Goal: Obtain resource: Download file/media

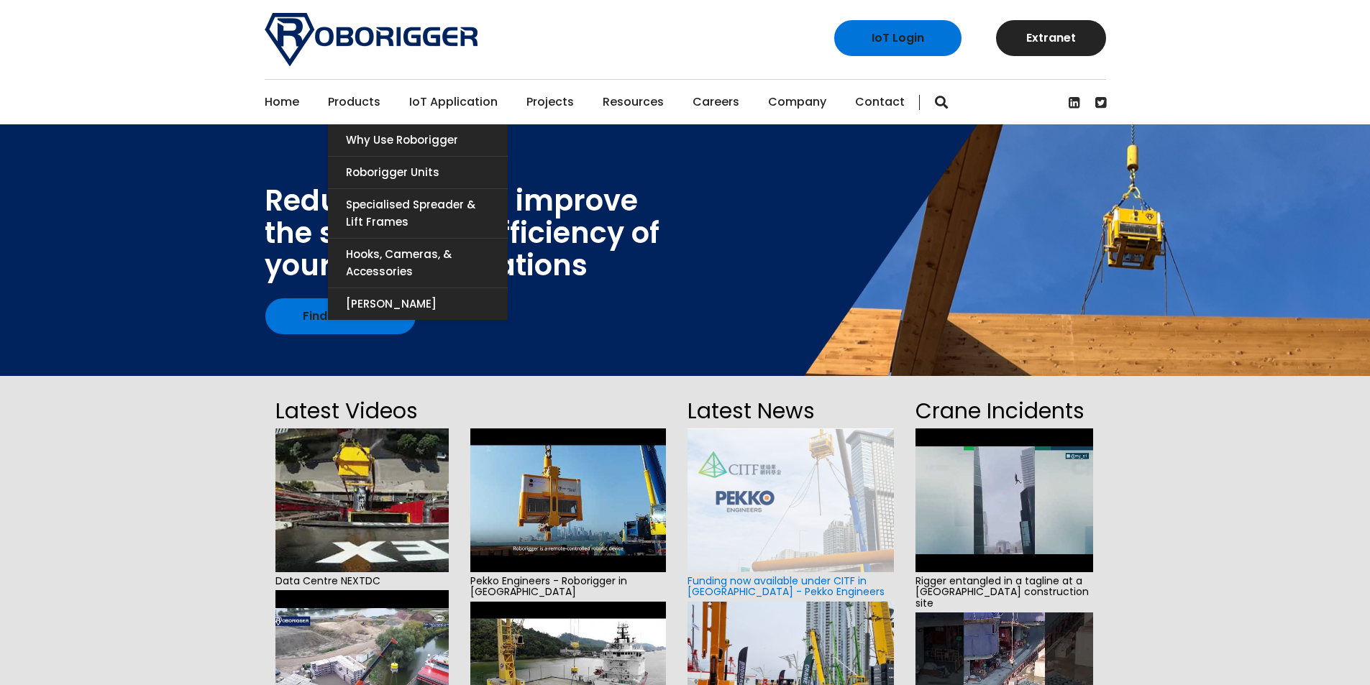
click at [360, 96] on link "Products" at bounding box center [354, 102] width 53 height 45
click at [391, 296] on link "[PERSON_NAME]" at bounding box center [418, 304] width 180 height 32
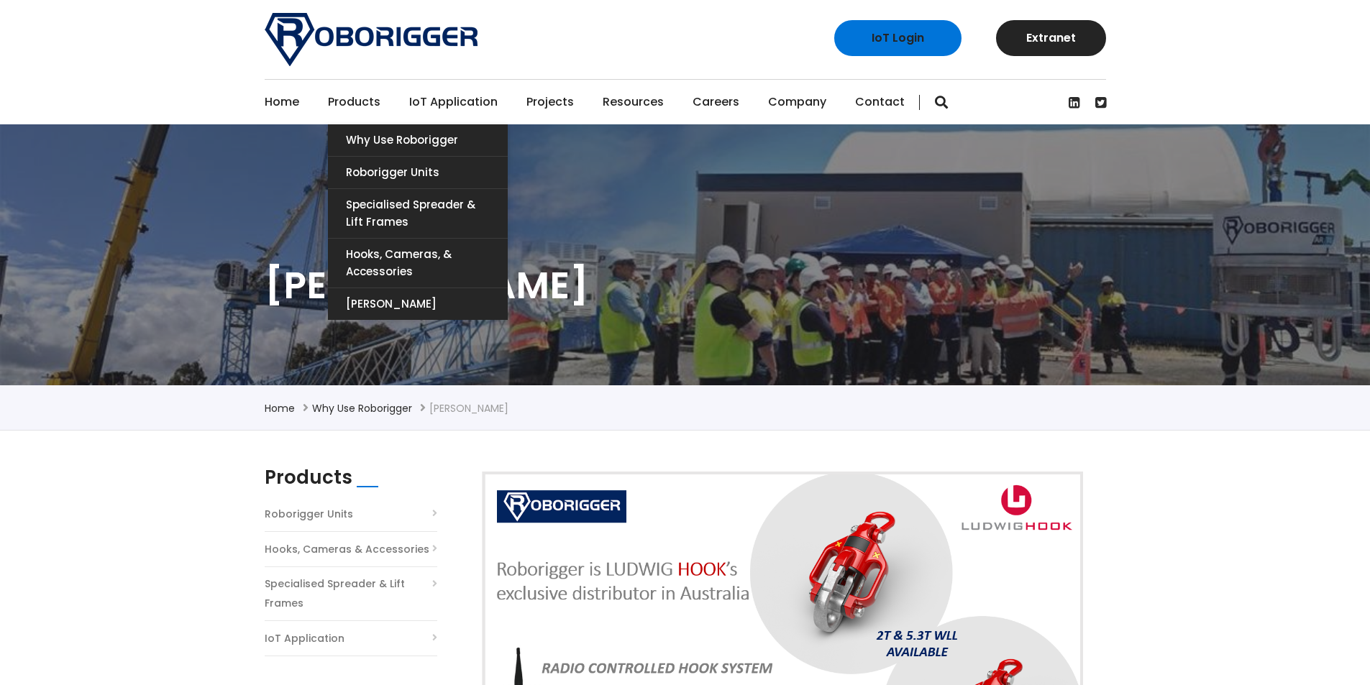
click at [345, 98] on link "Products" at bounding box center [354, 102] width 53 height 45
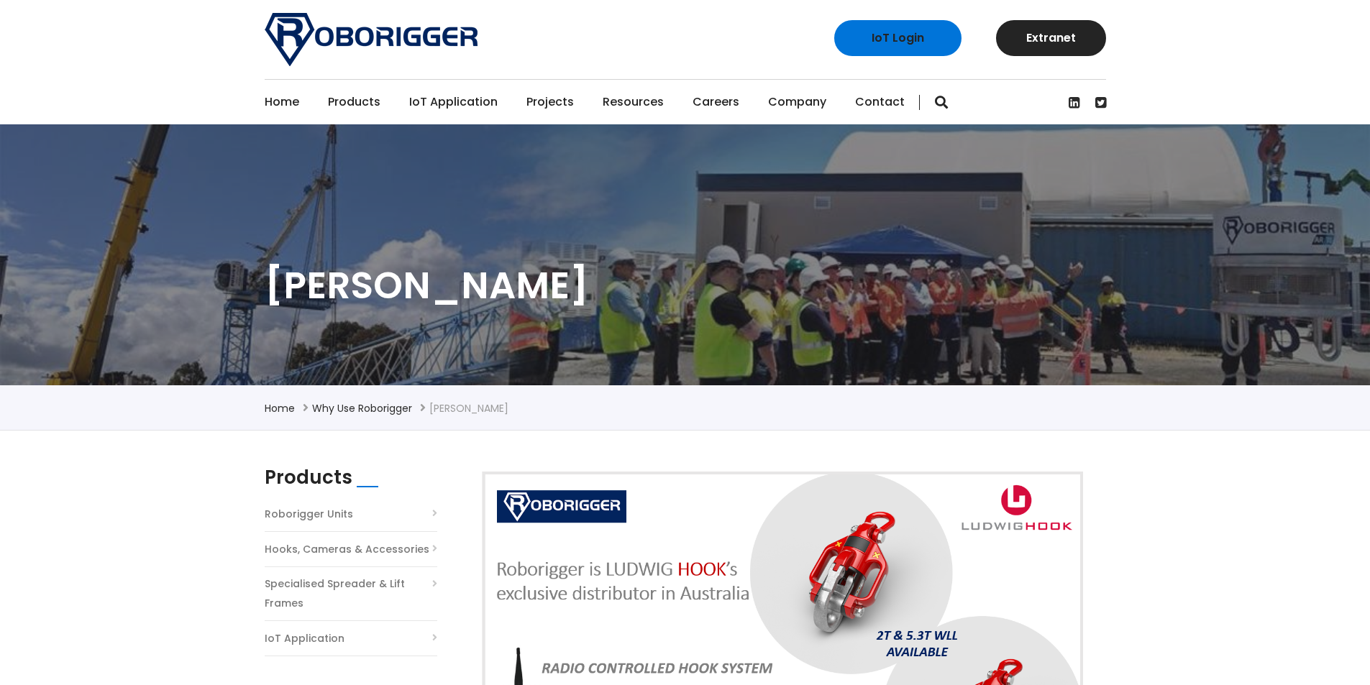
click at [270, 104] on link "Home" at bounding box center [282, 102] width 35 height 45
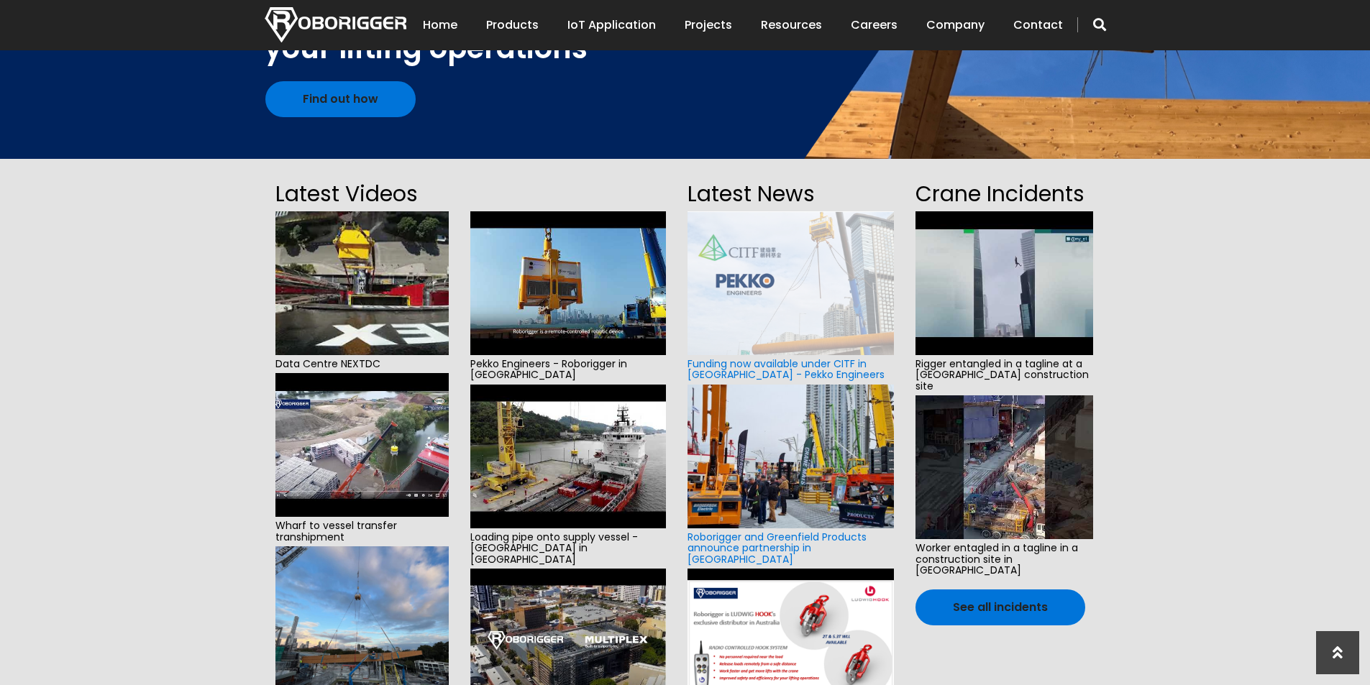
scroll to position [216, 0]
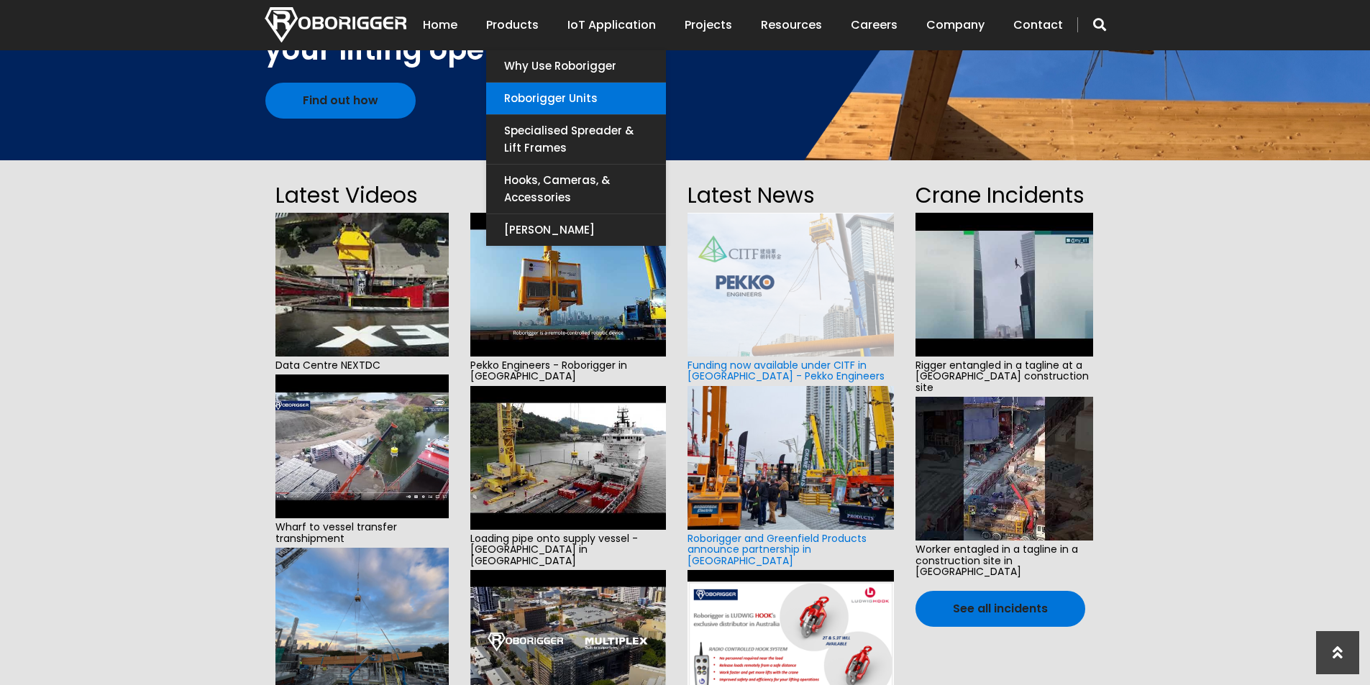
click at [544, 101] on link "Roborigger Units" at bounding box center [576, 99] width 180 height 32
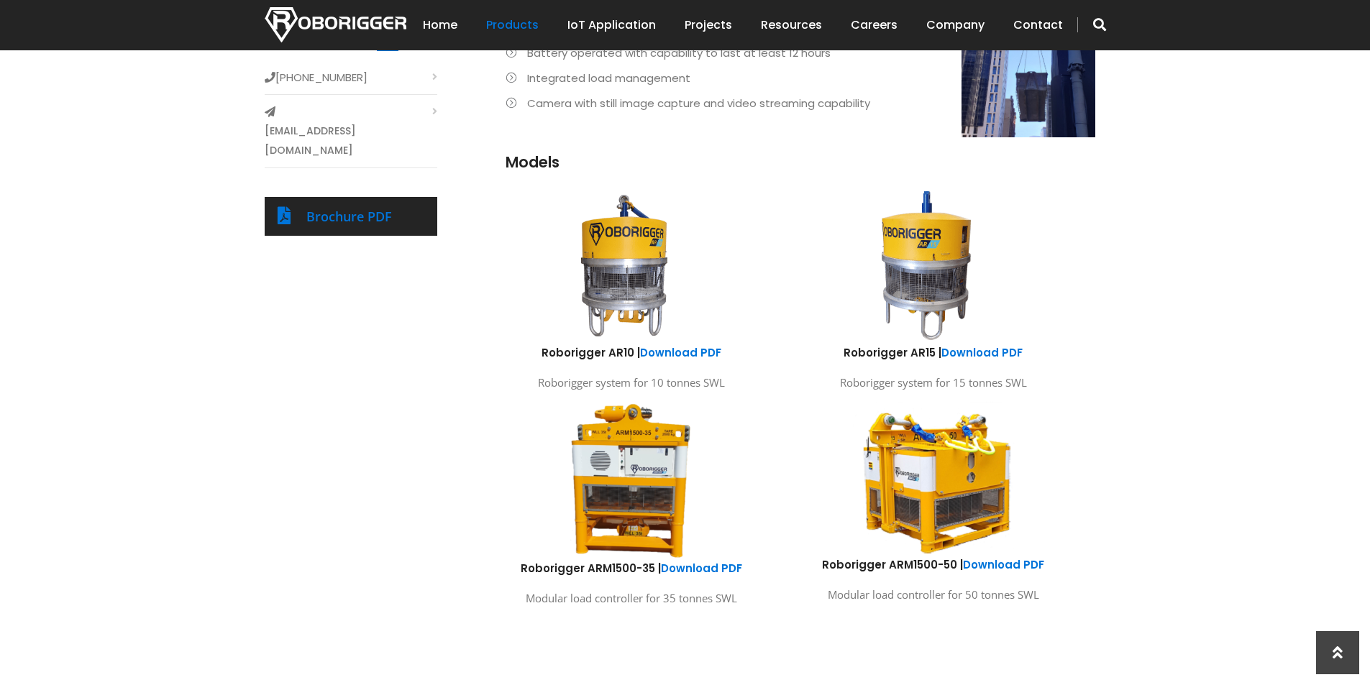
scroll to position [791, 0]
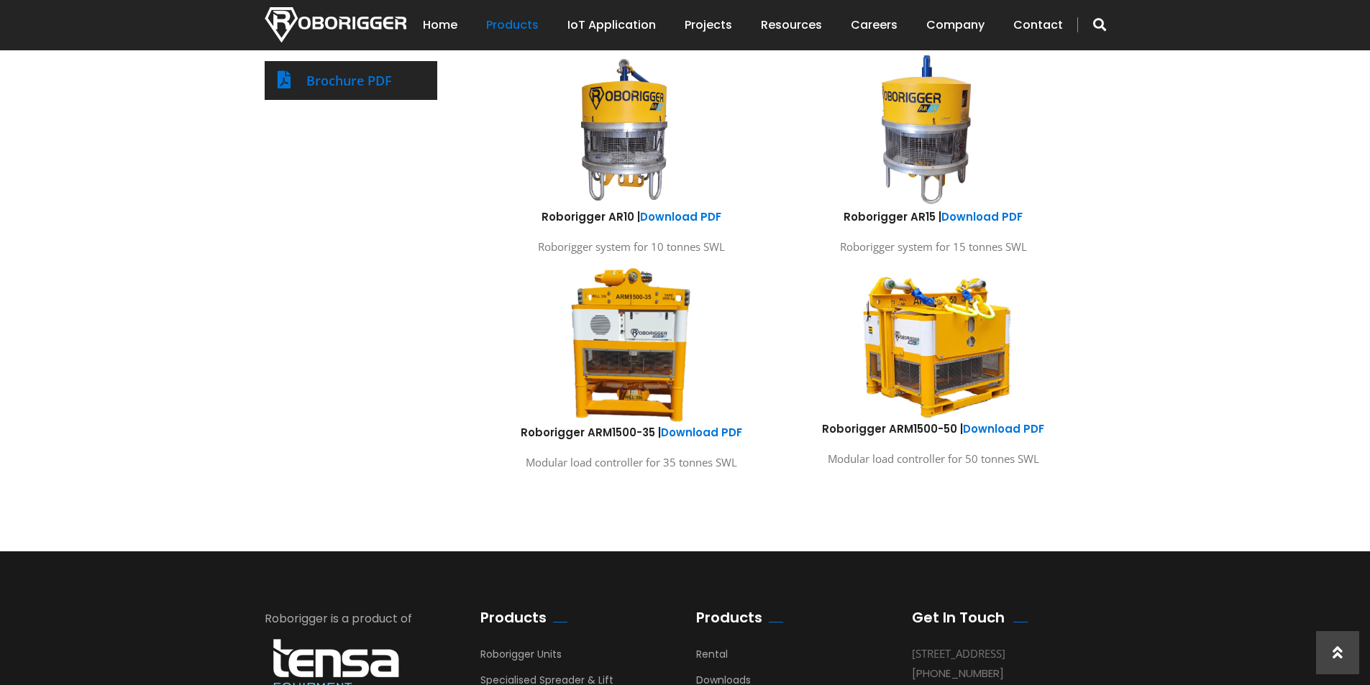
click at [979, 365] on img at bounding box center [933, 343] width 212 height 158
click at [1009, 425] on link "Download PDF" at bounding box center [1003, 429] width 81 height 15
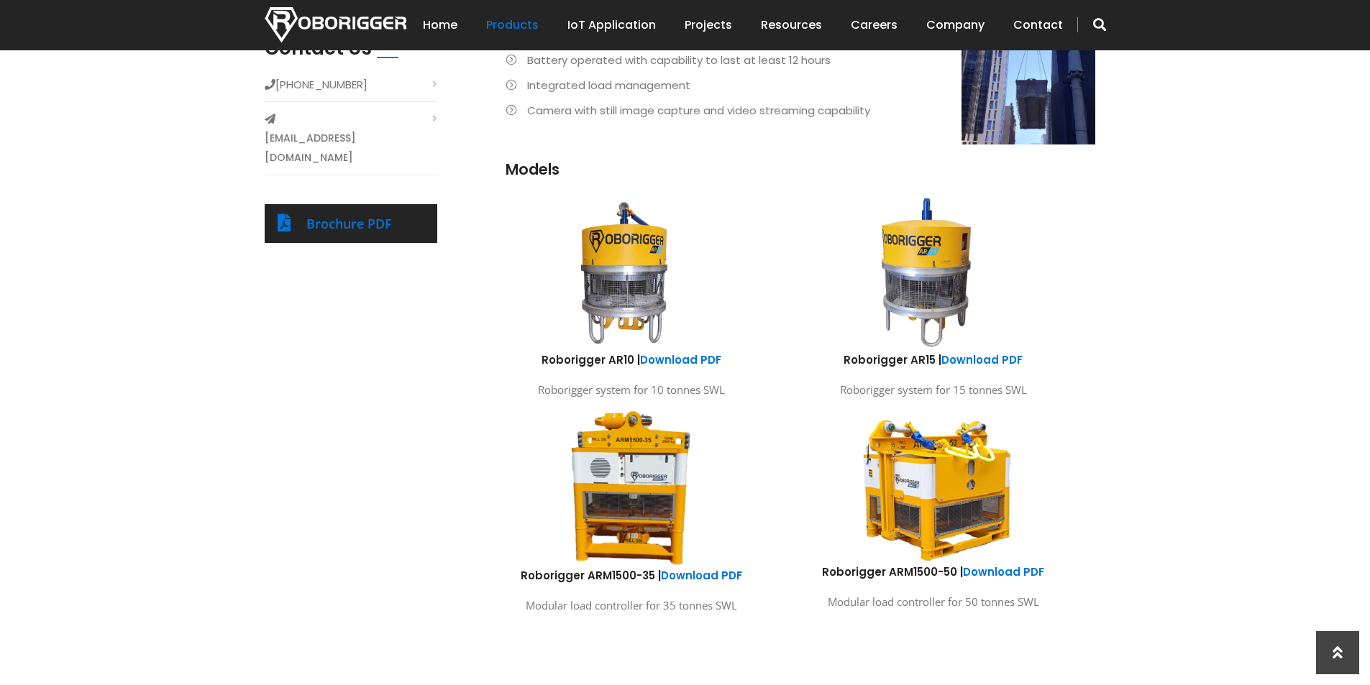
scroll to position [504, 0]
